Goal: Task Accomplishment & Management: Use online tool/utility

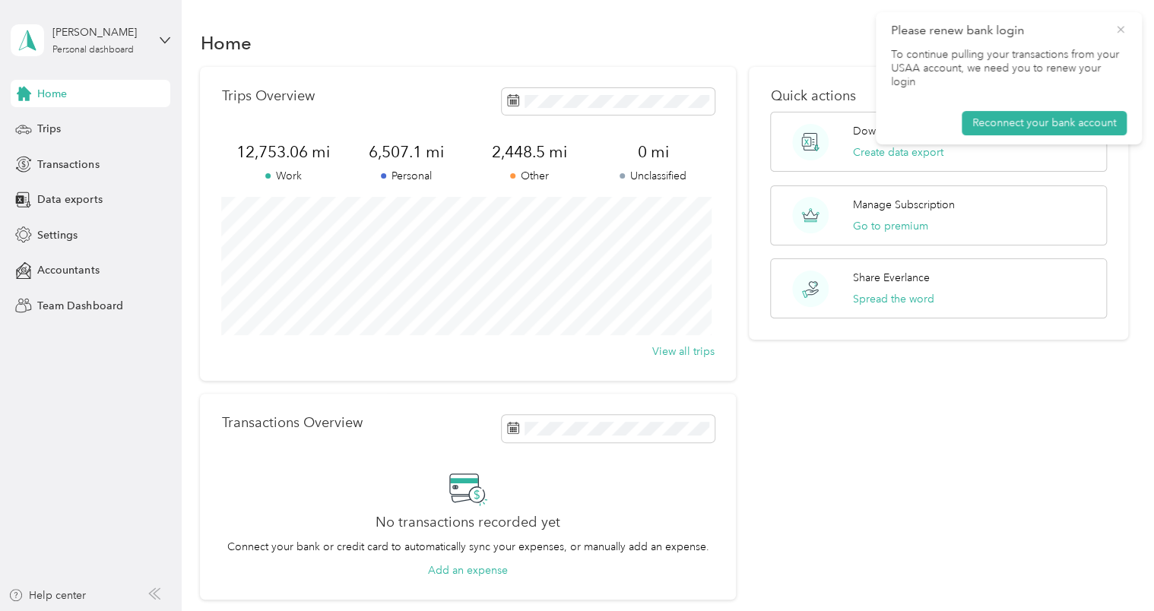
click at [1125, 31] on icon at bounding box center [1121, 30] width 12 height 14
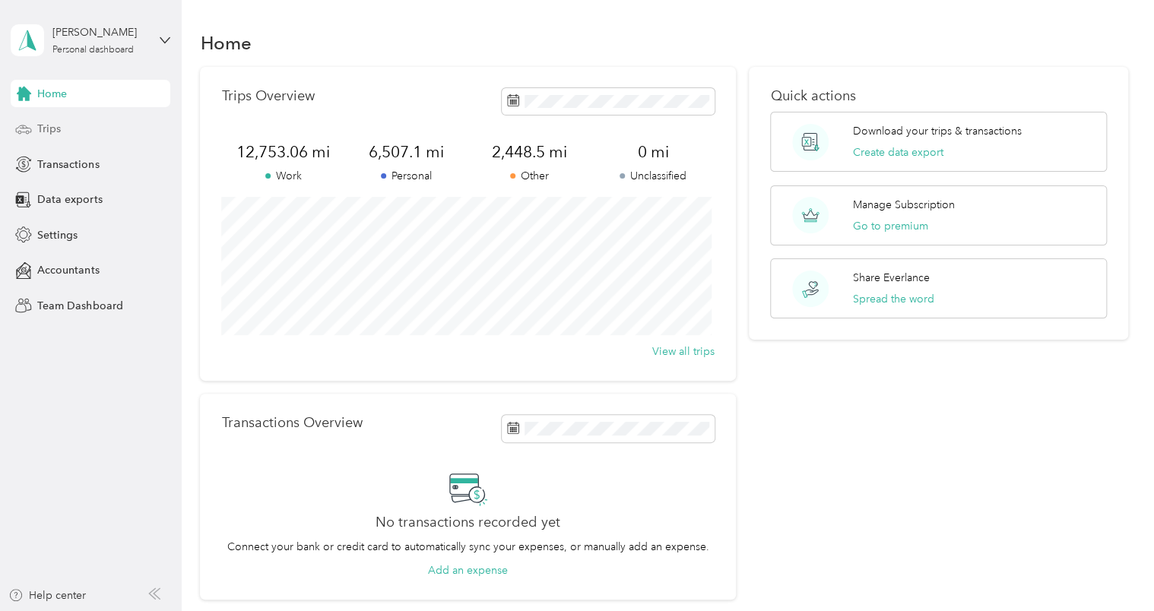
click at [49, 129] on span "Trips" at bounding box center [49, 129] width 24 height 16
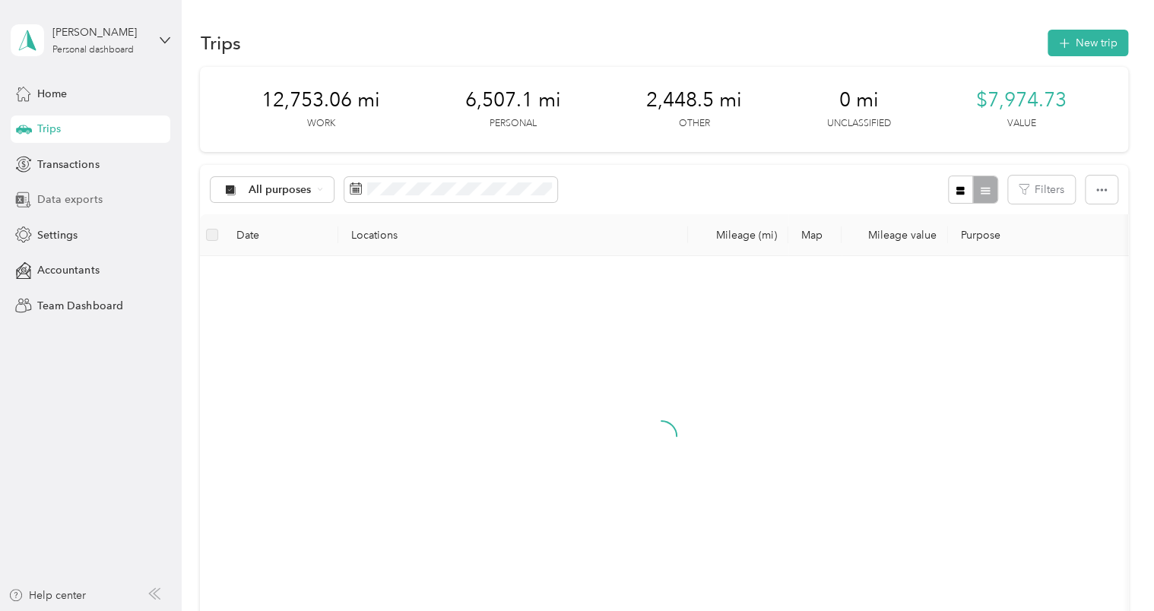
click at [69, 201] on span "Data exports" at bounding box center [69, 200] width 65 height 16
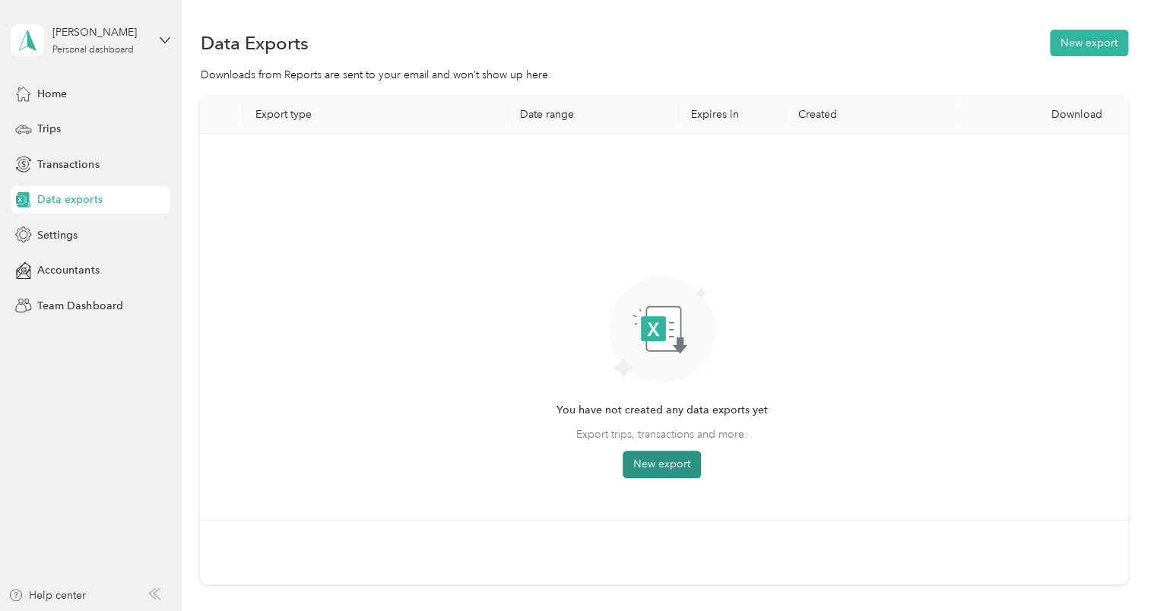
click at [660, 463] on button "New export" at bounding box center [662, 464] width 78 height 27
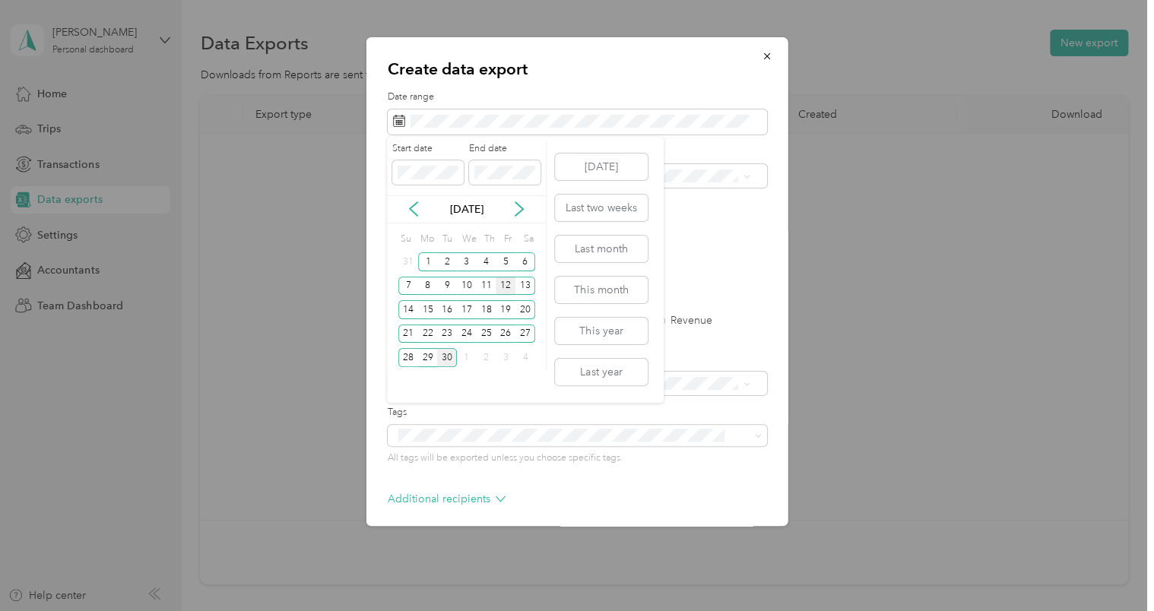
click at [506, 283] on div "12" at bounding box center [506, 286] width 20 height 19
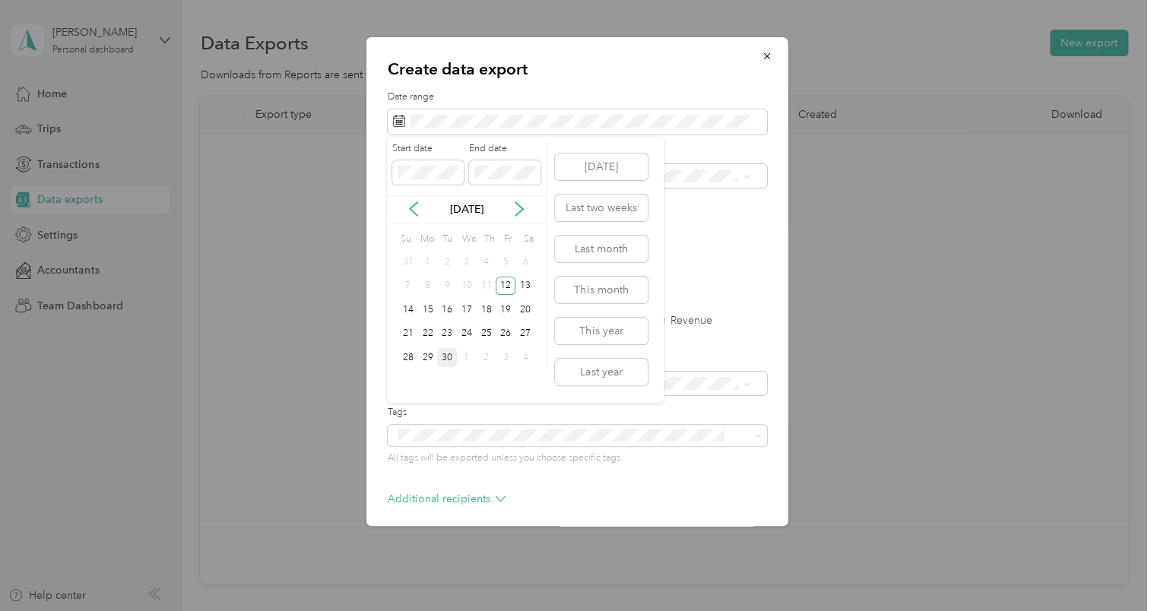
click at [444, 366] on div "30" at bounding box center [447, 357] width 20 height 19
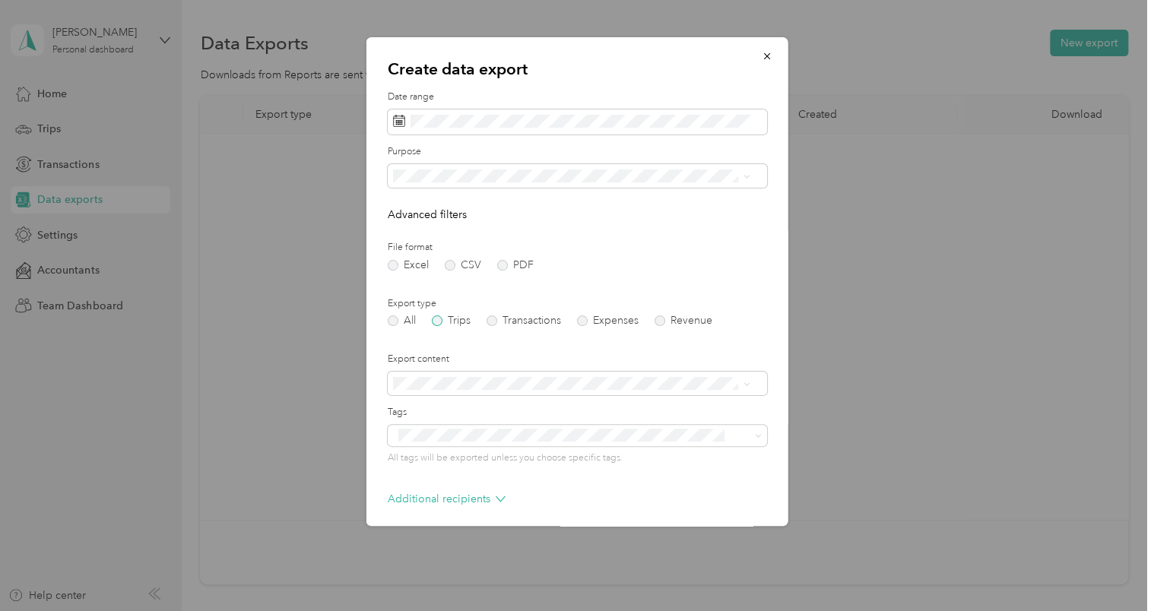
click at [441, 321] on label "Trips" at bounding box center [451, 321] width 39 height 11
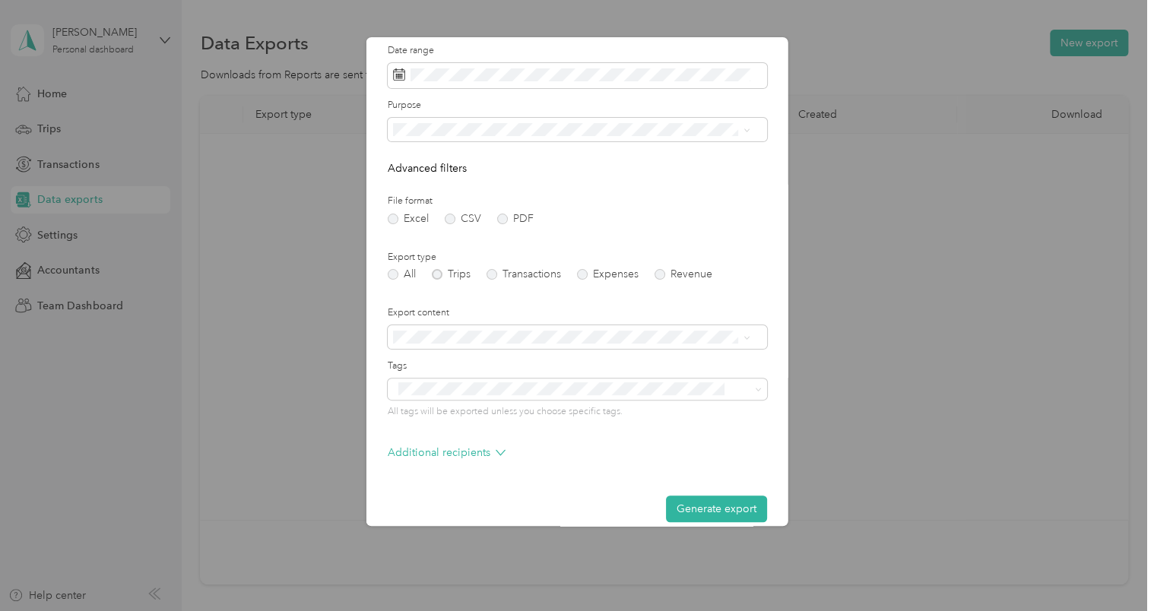
scroll to position [64, 0]
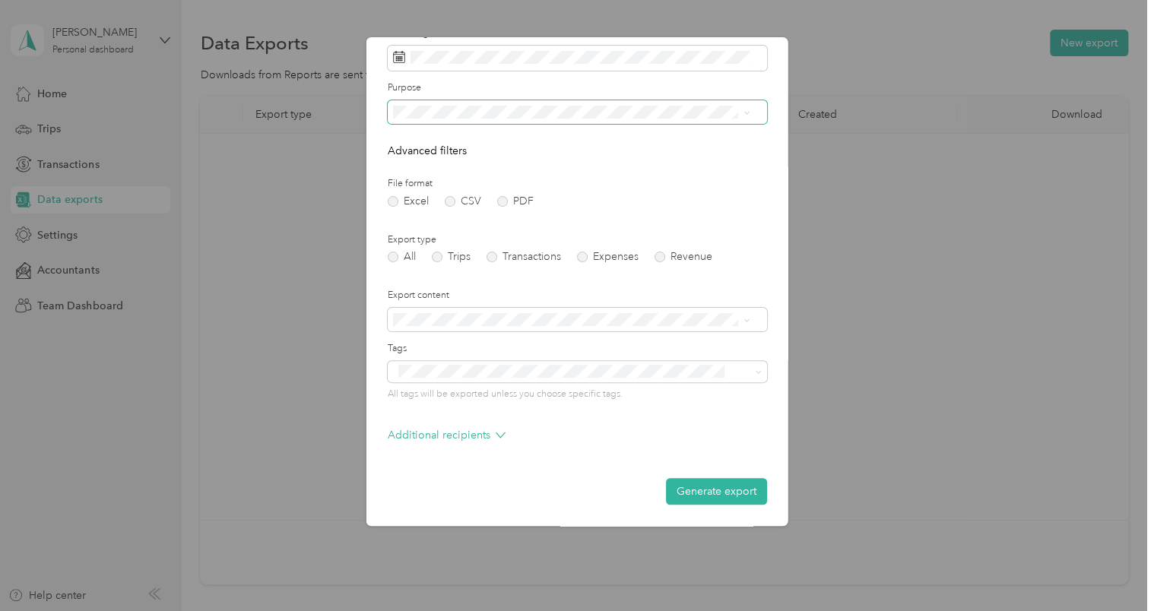
click at [448, 119] on span at bounding box center [577, 112] width 379 height 24
click at [420, 161] on span "Work" at bounding box center [411, 166] width 26 height 13
click at [704, 488] on button "Generate export" at bounding box center [716, 491] width 101 height 27
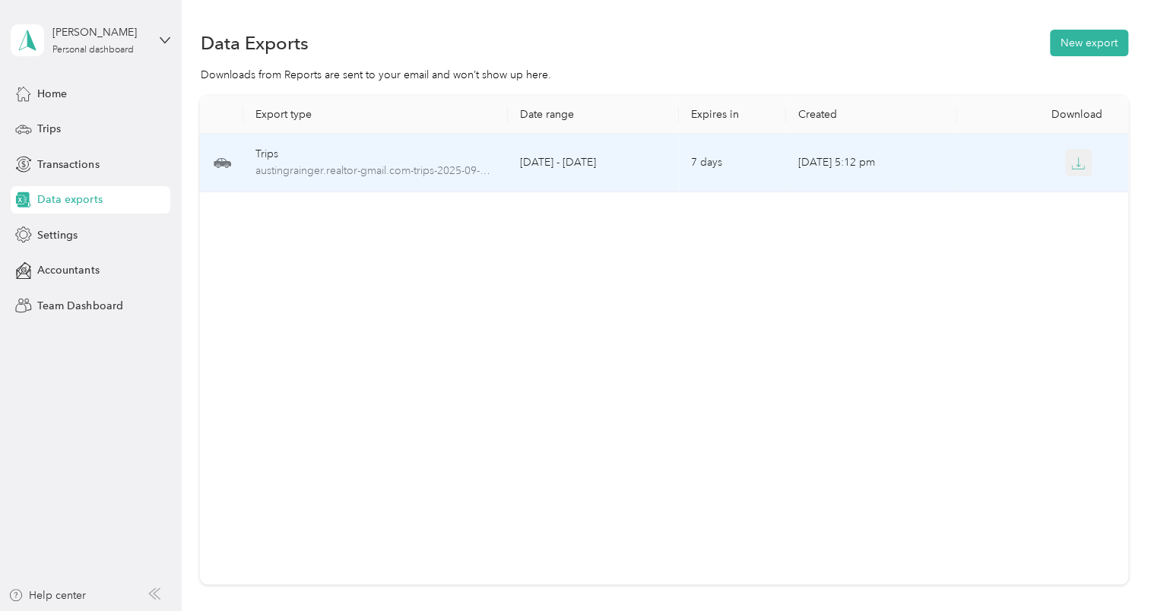
click at [1074, 162] on icon "button" at bounding box center [1078, 164] width 14 height 14
